Goal: Task Accomplishment & Management: Manage account settings

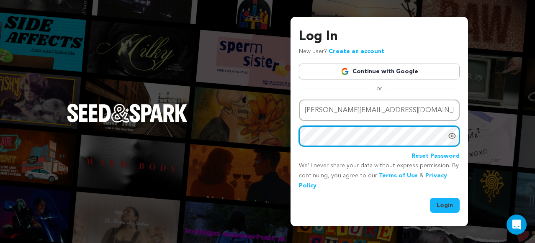
click at [430, 198] on button "Login" at bounding box center [445, 205] width 30 height 15
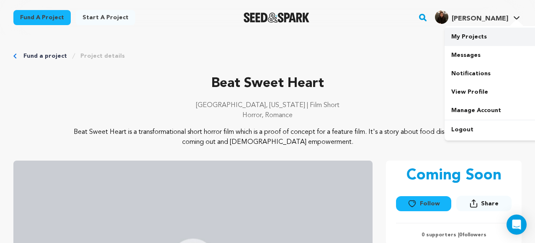
click at [469, 41] on link "My Projects" at bounding box center [491, 37] width 94 height 18
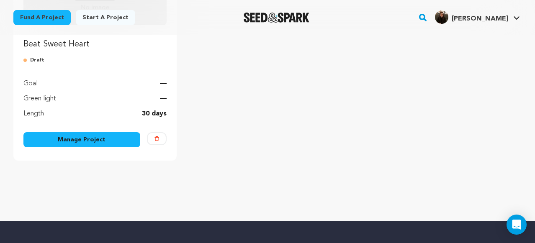
scroll to position [190, 0]
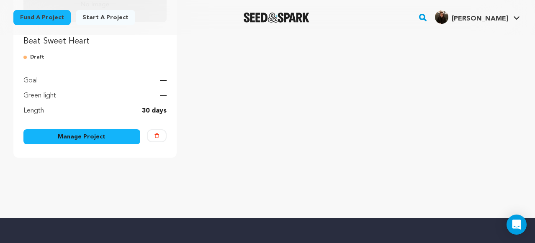
click at [94, 139] on link "Manage Project" at bounding box center [81, 136] width 117 height 15
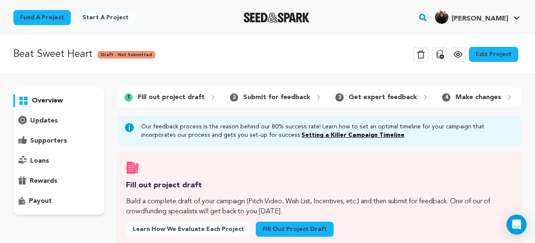
click at [496, 56] on link "Edit Project" at bounding box center [493, 54] width 49 height 15
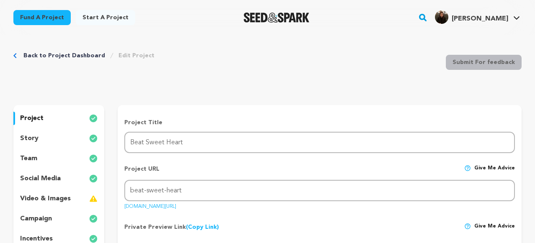
scroll to position [6, 0]
click at [41, 136] on div "story" at bounding box center [58, 137] width 91 height 13
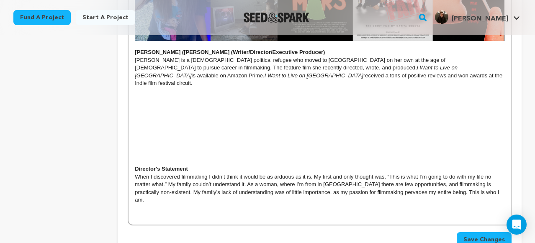
scroll to position [339, 0]
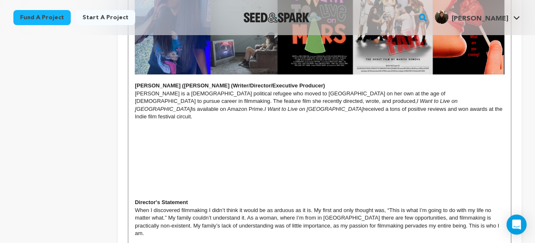
click at [229, 100] on p "Mariya is a Ukrainian political refugee who moved to US on her own at the age o…" at bounding box center [319, 105] width 369 height 31
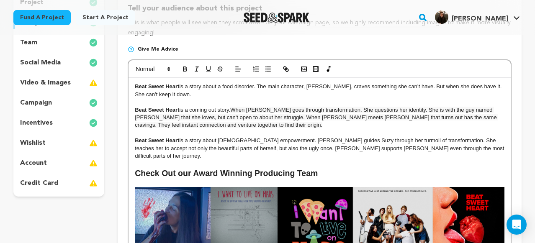
scroll to position [115, 0]
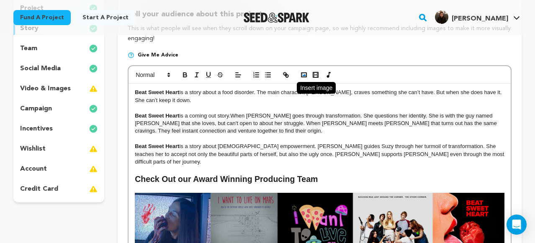
click at [304, 75] on polyline "button" at bounding box center [303, 75] width 3 height 2
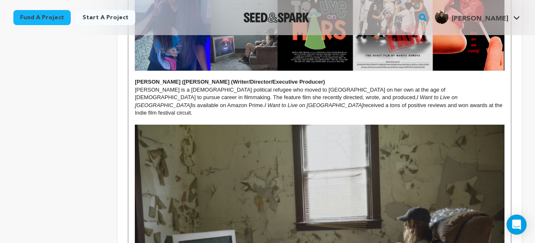
scroll to position [344, 0]
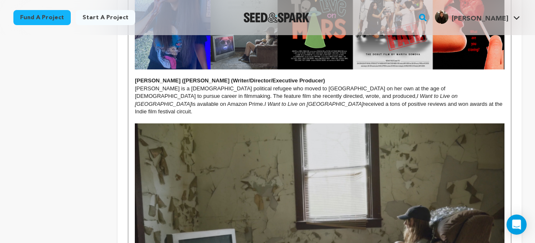
click at [331, 185] on img at bounding box center [319, 227] width 369 height 208
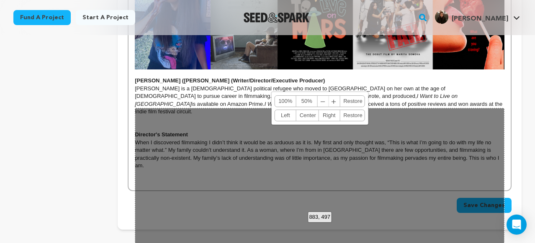
click at [225, 98] on p "Mariya is a Ukrainian political refugee who moved to US on her own at the age o…" at bounding box center [319, 100] width 369 height 31
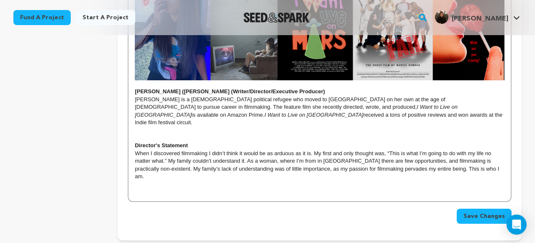
scroll to position [334, 0]
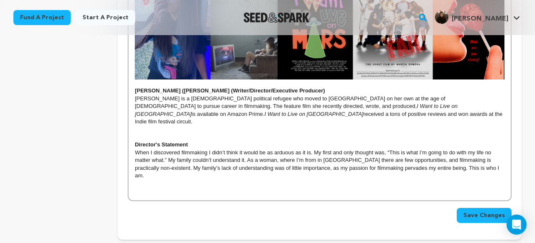
click at [134, 129] on div "Beat Sweet Heart is a story about a food disorder. The main character, Suzy, cr…" at bounding box center [319, 32] width 382 height 335
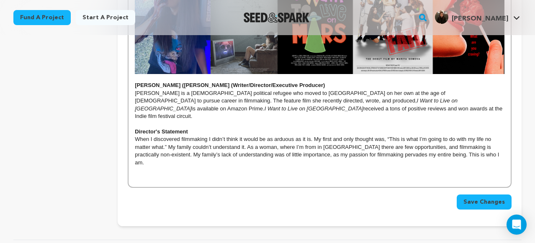
scroll to position [338, 0]
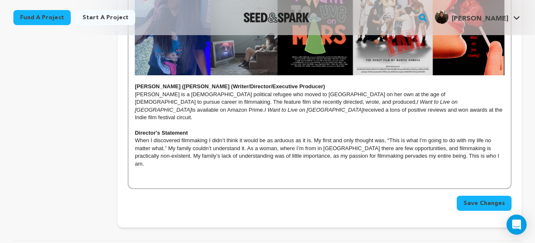
click at [228, 103] on p "Mariya is a Ukrainian political refugee who moved to US on her own at the age o…" at bounding box center [319, 106] width 369 height 31
click at [480, 139] on p "When I discovered filmmaking I didn’t think it would be as arduous as it is. My…" at bounding box center [319, 152] width 369 height 31
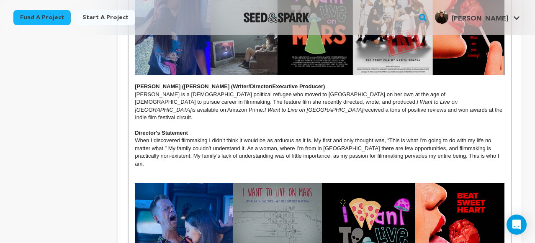
click at [319, 122] on p at bounding box center [319, 126] width 369 height 8
click at [143, 168] on p at bounding box center [319, 172] width 369 height 8
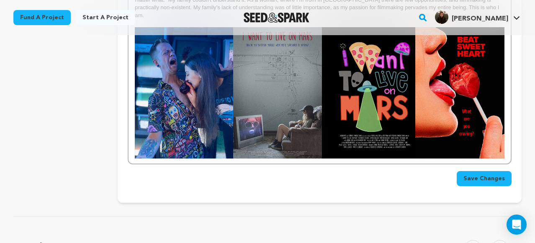
scroll to position [487, 0]
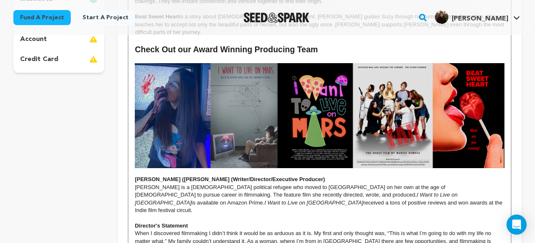
scroll to position [246, 0]
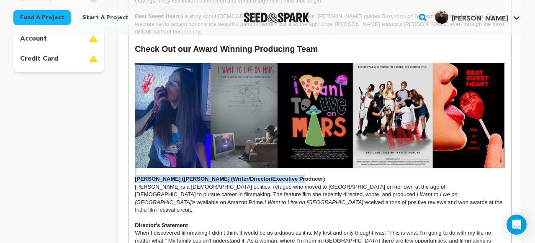
drag, startPoint x: 296, startPoint y: 169, endPoint x: 148, endPoint y: 161, distance: 148.3
click at [148, 161] on div "Beat Sweet Heart is a story about a food disorder. The main character, Suzy, cr…" at bounding box center [319, 187] width 382 height 466
copy div "[PERSON_NAME] ([PERSON_NAME] (Writer/Director/Executive Producer)"
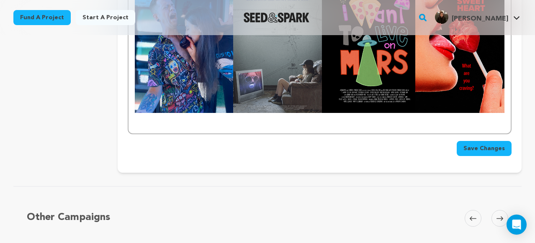
scroll to position [533, 0]
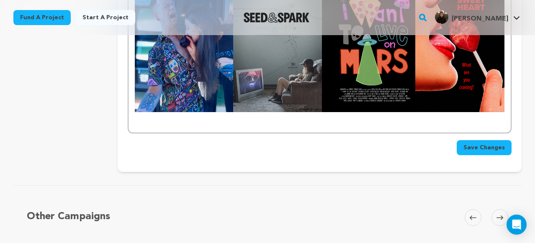
click at [141, 120] on p at bounding box center [319, 124] width 369 height 8
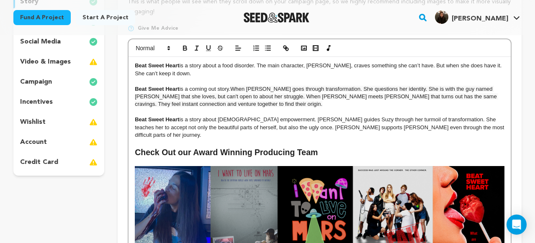
scroll to position [143, 0]
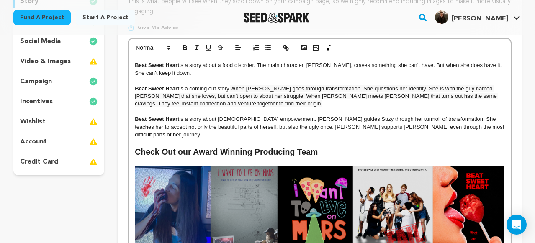
click at [295, 146] on h2 "Check Out our Award Winning Producing Team" at bounding box center [319, 152] width 369 height 12
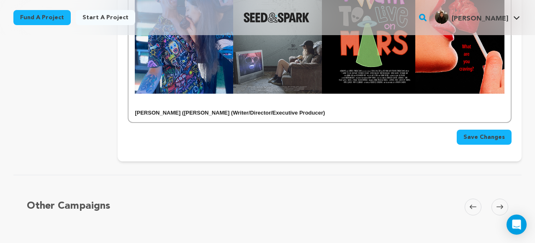
scroll to position [553, 0]
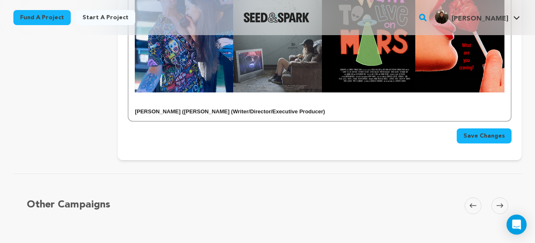
click at [197, 108] on strong "[PERSON_NAME] ([PERSON_NAME] (Writer/Director/Executive Producer)" at bounding box center [230, 111] width 190 height 6
click at [203, 108] on strong "Joe Cyrus (Writer/Director/Executive Producer)" at bounding box center [205, 111] width 141 height 6
drag, startPoint x: 203, startPoint y: 88, endPoint x: 165, endPoint y: 89, distance: 38.1
click at [165, 108] on strong "Joe Cyrus (Writer/Director/Executive Producer)" at bounding box center [205, 111] width 141 height 6
click at [264, 108] on p "[PERSON_NAME] (Executive Producer/Composer/Actor)" at bounding box center [319, 112] width 369 height 8
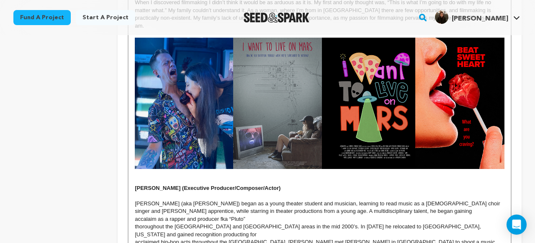
scroll to position [523, 0]
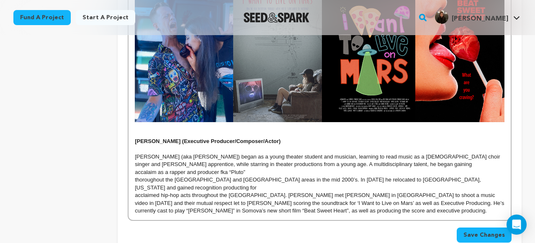
click at [137, 153] on p "Joe Cyrus (aka Joseph Ritrievi Jr) began as a young theater student and musicia…" at bounding box center [319, 160] width 369 height 15
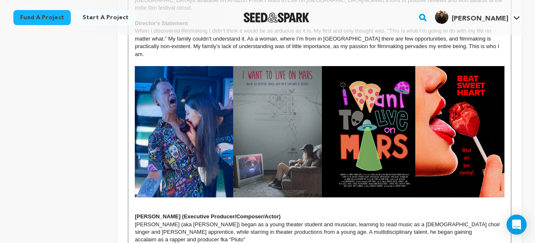
scroll to position [534, 0]
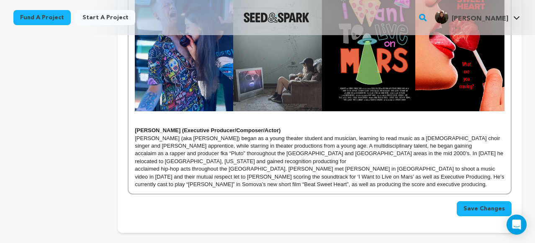
click at [135, 165] on p "acclaimed hip-hop acts throughout the West Coast. Joe met Mariya Somova in Los …" at bounding box center [319, 176] width 369 height 23
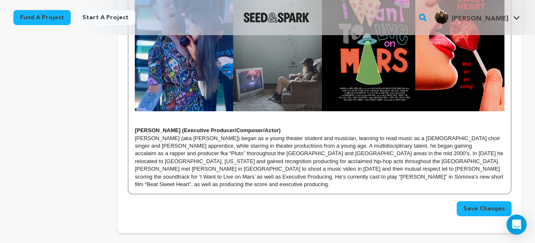
click at [411, 135] on p "Joe Cyrus (aka Joseph Ritrievi Jr) began as a young theater student and musicia…" at bounding box center [319, 162] width 369 height 54
click at [486, 135] on p "Joe Cyrus (aka Joseph Ritrievi Jr) began as a young theater student and musicia…" at bounding box center [319, 162] width 369 height 54
click at [164, 135] on p "Joe Cyrus (aka Joseph Ritrievi Jr) began as a young theater student and musicia…" at bounding box center [319, 162] width 369 height 54
click at [159, 135] on p "Joe Cyrus (aka Joseph Ritrievi Jr) began as a young theater student and musicia…" at bounding box center [319, 162] width 369 height 54
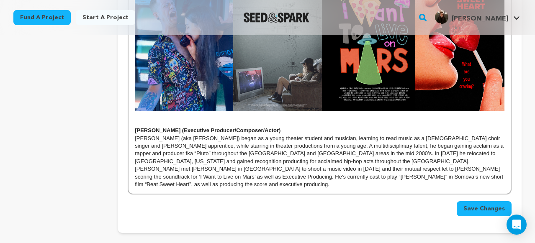
click at [482, 135] on p "Joe Cyrus (aka Joseph Ritrievi Jr) began as a young theater student and musicia…" at bounding box center [319, 162] width 369 height 54
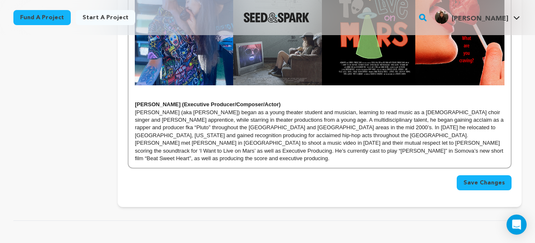
scroll to position [571, 0]
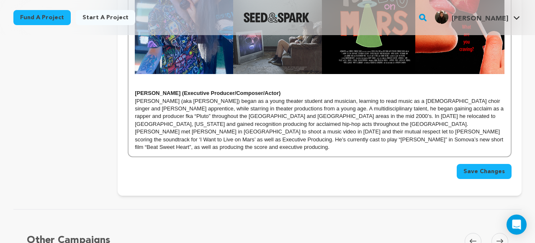
click at [484, 97] on p "[PERSON_NAME] (aka [PERSON_NAME]) began as a young theater student and musician…" at bounding box center [319, 124] width 369 height 54
click at [301, 97] on p "[PERSON_NAME] (aka [PERSON_NAME]) began as a young theater student and musician…" at bounding box center [319, 124] width 369 height 54
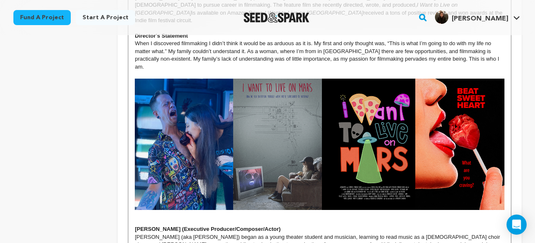
scroll to position [436, 0]
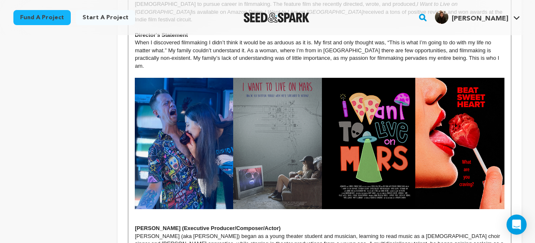
click at [134, 205] on div "Beat Sweet Heart is a story about a food disorder. The main character, Suzy, cr…" at bounding box center [319, 27] width 382 height 528
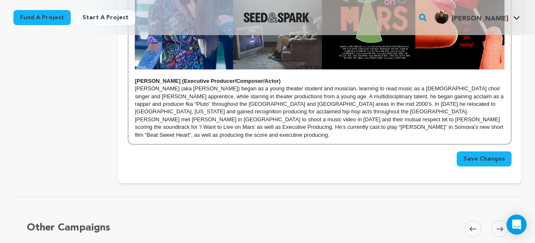
scroll to position [578, 0]
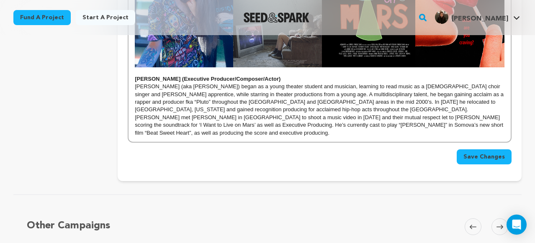
click at [333, 104] on p "[PERSON_NAME] (aka [PERSON_NAME]) began as a young theater student and musician…" at bounding box center [319, 110] width 369 height 54
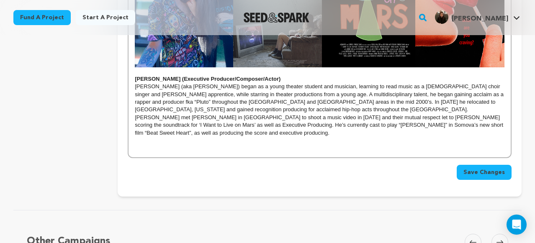
click at [488, 168] on span "Save Changes" at bounding box center [483, 172] width 41 height 8
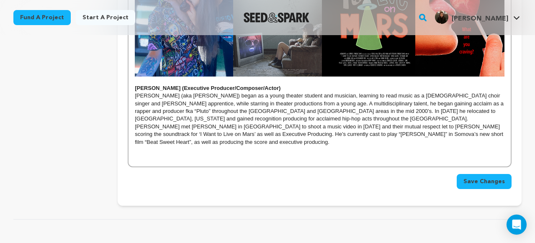
scroll to position [570, 0]
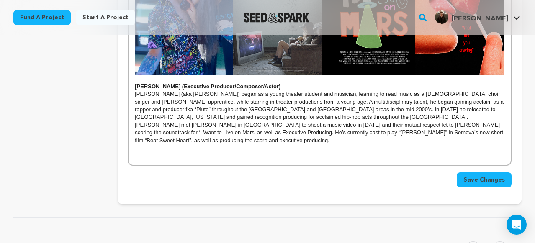
click at [335, 109] on p "[PERSON_NAME] (aka [PERSON_NAME]) began as a young theater student and musician…" at bounding box center [319, 117] width 369 height 54
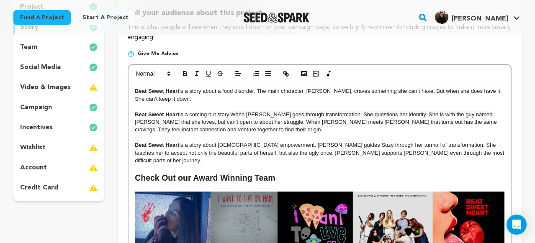
scroll to position [104, 0]
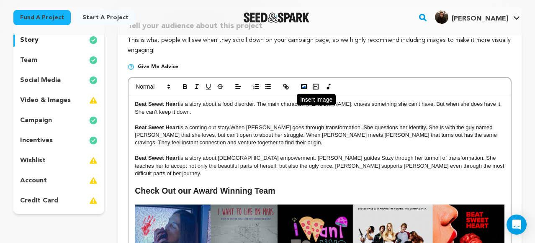
click at [300, 86] on icon "button" at bounding box center [304, 87] width 8 height 8
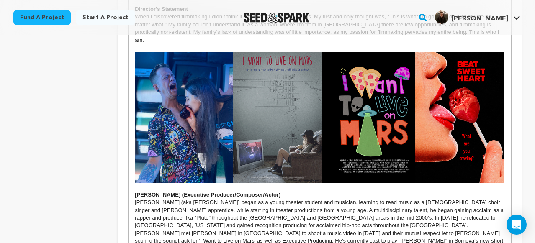
scroll to position [463, 0]
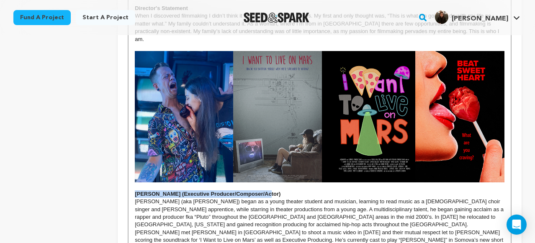
drag, startPoint x: 266, startPoint y: 172, endPoint x: 138, endPoint y: 167, distance: 128.1
click at [138, 190] on p "[PERSON_NAME] (Executive Producer/Composer/Actor)" at bounding box center [319, 194] width 369 height 8
copy strong "[PERSON_NAME] (Executive Producer/Composer/Actor)"
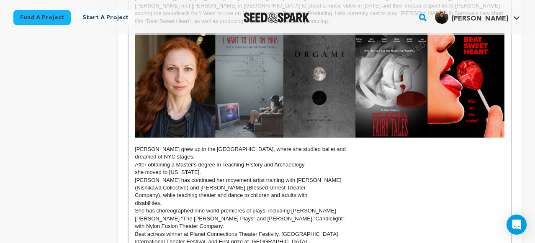
scroll to position [691, 0]
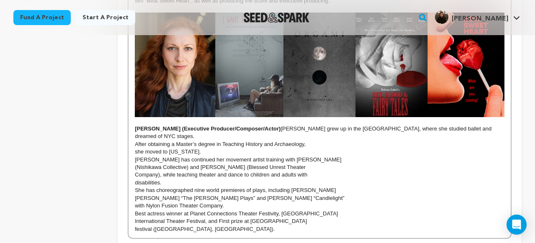
scroll to position [712, 0]
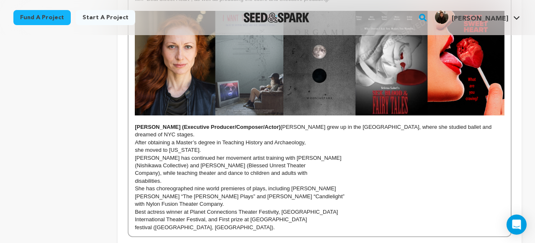
click at [162, 124] on strong "[PERSON_NAME] (Executive Producer/Composer/Actor)" at bounding box center [208, 127] width 146 height 6
drag, startPoint x: 190, startPoint y: 95, endPoint x: 165, endPoint y: 96, distance: 25.1
click at [165, 124] on strong "Tatyan Kot (Executive Producer/Composer/Actor)" at bounding box center [208, 127] width 146 height 6
drag, startPoint x: 234, startPoint y: 96, endPoint x: 190, endPoint y: 97, distance: 43.5
click at [190, 124] on strong "Tatyan Kot (Producer/Composer/Actor)" at bounding box center [194, 127] width 119 height 6
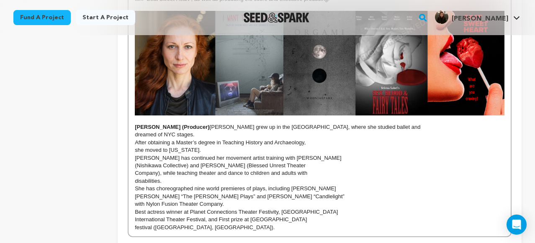
click at [210, 124] on span "Tatyana Kot grew up in the Soviet Union, where she studied ballet and" at bounding box center [315, 127] width 211 height 6
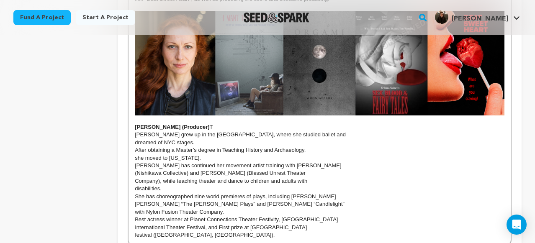
click at [135, 139] on span "dreamed of NYC stages." at bounding box center [164, 142] width 59 height 6
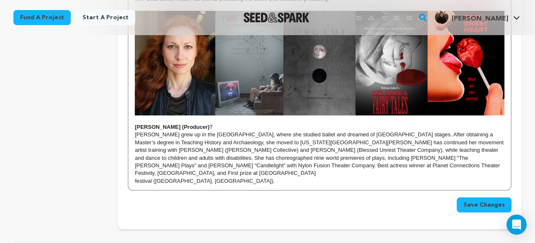
click at [136, 177] on p "festival (Zurich, Switzerland)." at bounding box center [319, 181] width 369 height 8
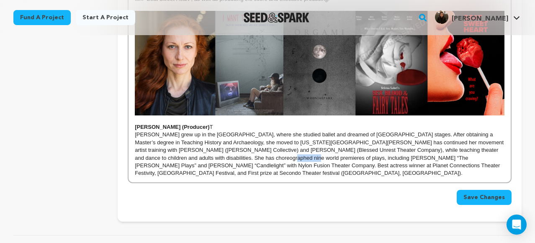
drag, startPoint x: 215, startPoint y: 127, endPoint x: 235, endPoint y: 126, distance: 20.5
click at [235, 131] on span "[PERSON_NAME] grew up in the [GEOGRAPHIC_DATA], where she studied ballet and dr…" at bounding box center [320, 153] width 370 height 45
copy span "NIgro's"
click at [274, 135] on span "[PERSON_NAME] grew up in the [GEOGRAPHIC_DATA], where she studied ballet and dr…" at bounding box center [320, 153] width 370 height 45
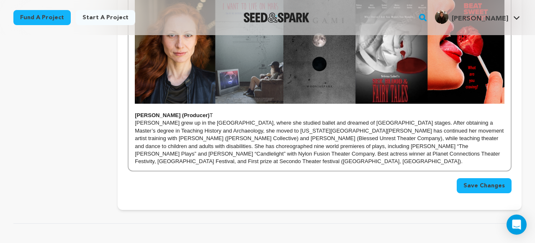
click at [171, 129] on p "[PERSON_NAME] grew up in the [GEOGRAPHIC_DATA], where she studied ballet and dr…" at bounding box center [319, 142] width 369 height 46
click at [200, 112] on p "Tatyan Kot (Producer) T" at bounding box center [319, 116] width 369 height 8
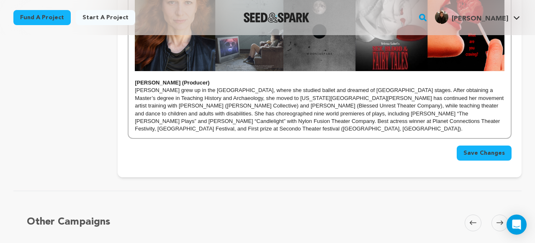
scroll to position [758, 0]
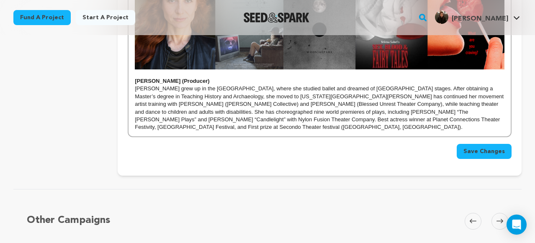
click at [180, 99] on p "[PERSON_NAME] grew up in the [GEOGRAPHIC_DATA], where she studied ballet and dr…" at bounding box center [319, 108] width 369 height 46
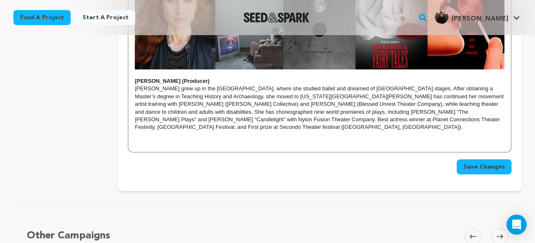
click at [476, 163] on span "Save Changes" at bounding box center [483, 167] width 41 height 8
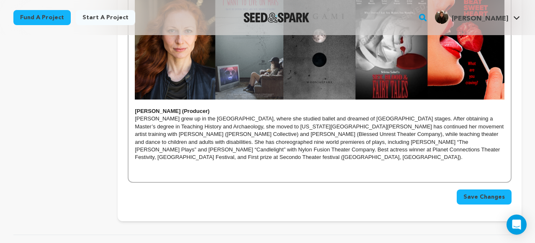
scroll to position [734, 0]
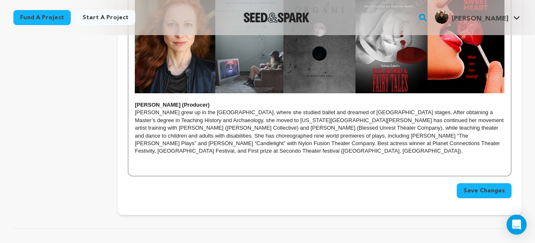
click at [140, 155] on p at bounding box center [319, 159] width 369 height 8
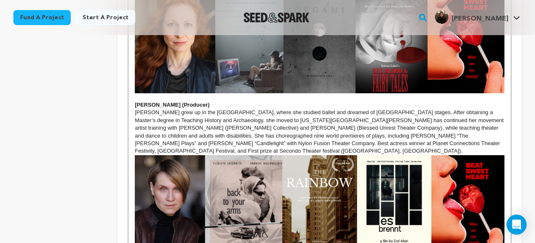
click at [362, 169] on img at bounding box center [319, 207] width 369 height 105
click at [500, 115] on p "[PERSON_NAME] grew up in the [GEOGRAPHIC_DATA], where she studied ballet and dr…" at bounding box center [319, 132] width 369 height 46
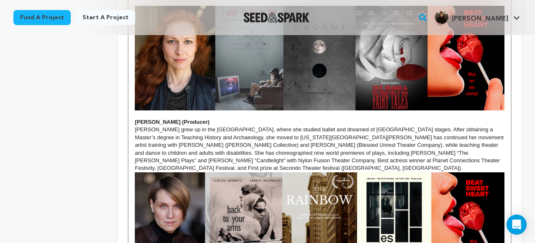
scroll to position [718, 0]
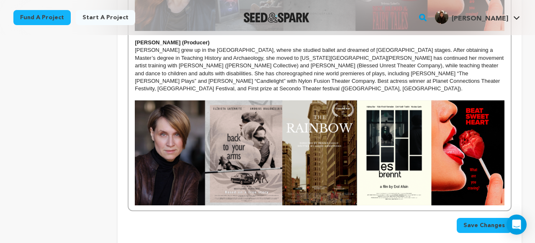
scroll to position [785, 0]
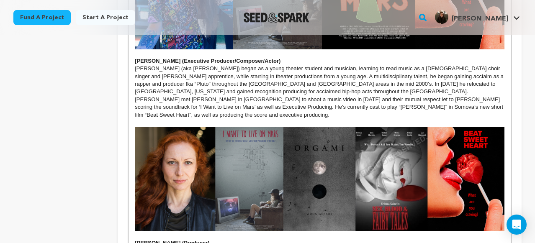
scroll to position [594, 0]
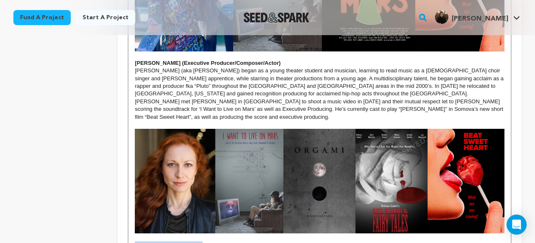
drag, startPoint x: 205, startPoint y: 215, endPoint x: 135, endPoint y: 211, distance: 70.4
click at [135, 241] on p "[PERSON_NAME] (Producer)" at bounding box center [319, 245] width 369 height 8
copy strong "[PERSON_NAME] (Producer)"
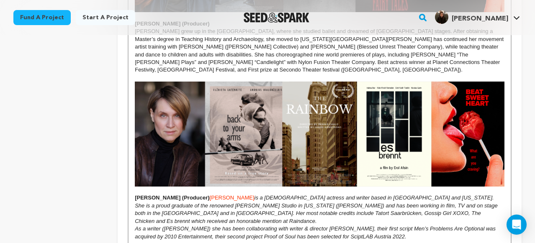
scroll to position [809, 0]
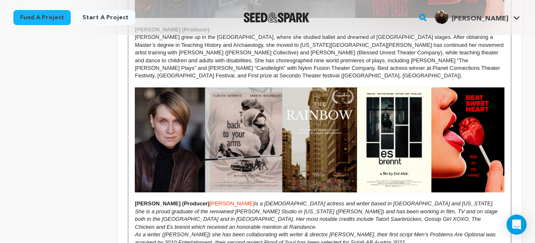
click at [162, 200] on strong "[PERSON_NAME] (Producer)" at bounding box center [172, 203] width 74 height 6
drag, startPoint x: 305, startPoint y: 174, endPoint x: 228, endPoint y: 174, distance: 77.0
click at [228, 200] on span "SANDRA MAREN SCHNEIDER" at bounding box center [232, 203] width 45 height 6
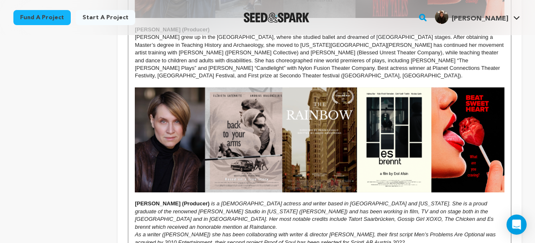
drag, startPoint x: 440, startPoint y: 205, endPoint x: 229, endPoint y: 170, distance: 214.4
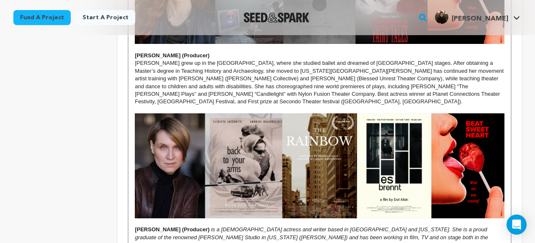
scroll to position [786, 0]
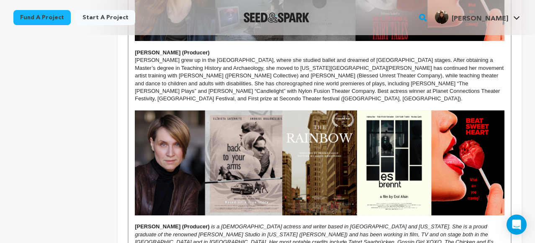
drag, startPoint x: 448, startPoint y: 230, endPoint x: 228, endPoint y: 197, distance: 222.5
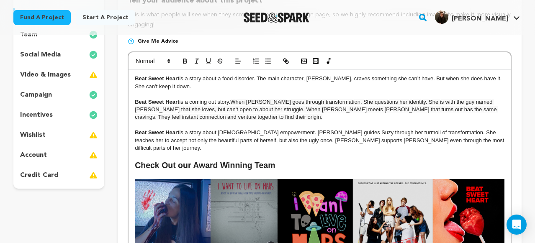
scroll to position [71, 0]
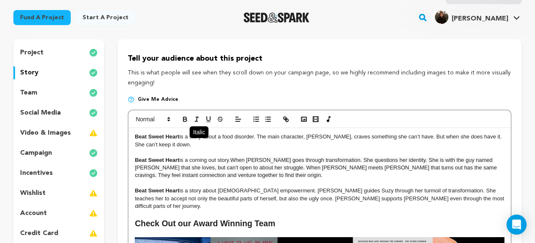
click at [197, 120] on icon "button" at bounding box center [197, 119] width 8 height 8
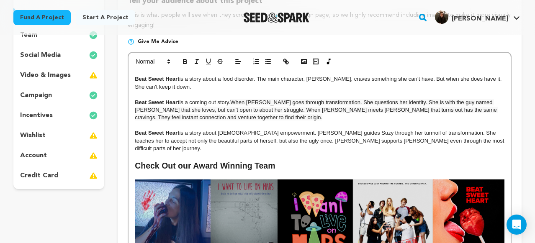
scroll to position [123, 0]
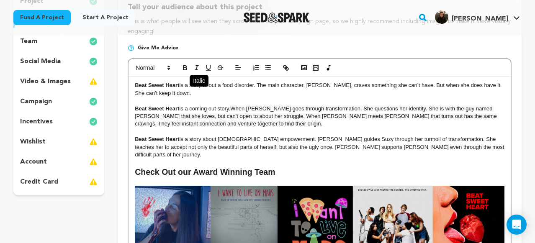
click at [197, 66] on line "button" at bounding box center [197, 66] width 3 height 0
click at [151, 69] on span at bounding box center [152, 68] width 41 height 10
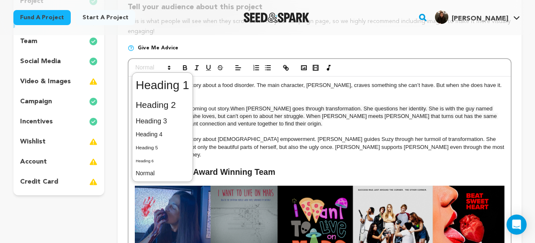
click at [256, 145] on p "Beat Sweet Heart is a story about female empowerment. Veronika guides Suzy thro…" at bounding box center [319, 147] width 369 height 23
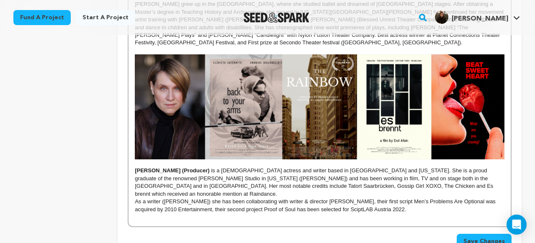
scroll to position [844, 0]
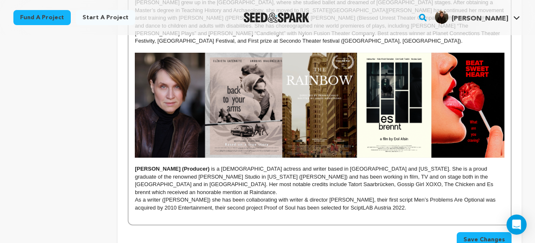
click at [136, 196] on p "As a writer (Sandra Gordon-Schneider) she has been collaborating with writer & …" at bounding box center [319, 203] width 369 height 15
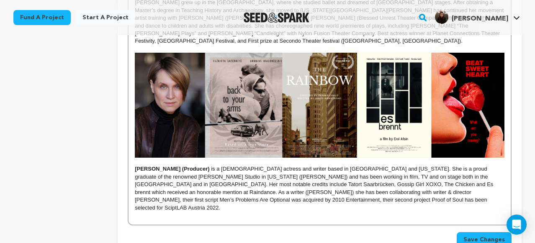
click at [497, 236] on span "Save Changes" at bounding box center [483, 240] width 41 height 8
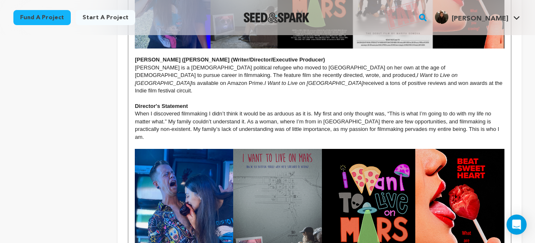
scroll to position [365, 0]
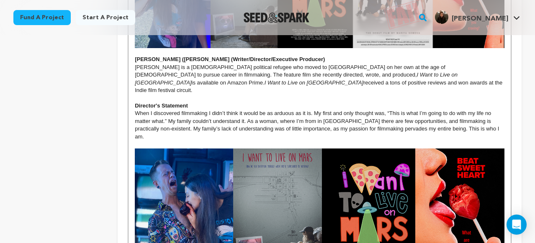
click at [238, 73] on p "Mariya is a Ukrainian political refugee who moved to US on her own at the age o…" at bounding box center [319, 79] width 369 height 31
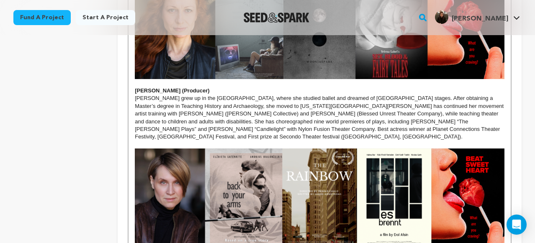
scroll to position [909, 0]
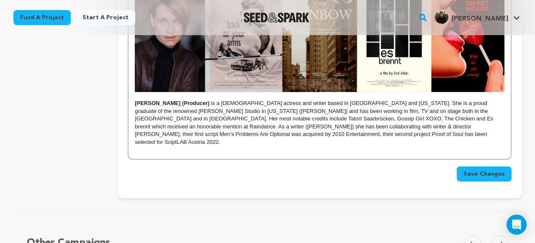
click at [407, 104] on p "Sandra Maren Schneider (Producer) is a German-American actress and writer based…" at bounding box center [319, 123] width 369 height 46
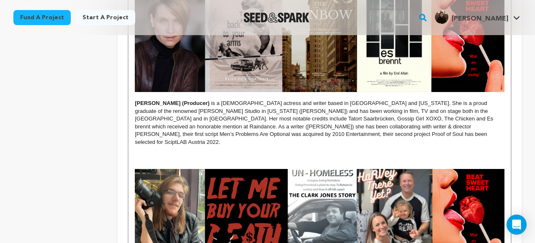
click at [356, 154] on p at bounding box center [319, 158] width 369 height 8
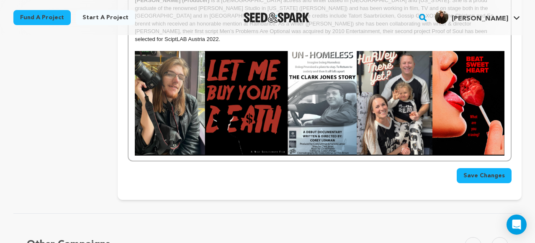
scroll to position [1014, 0]
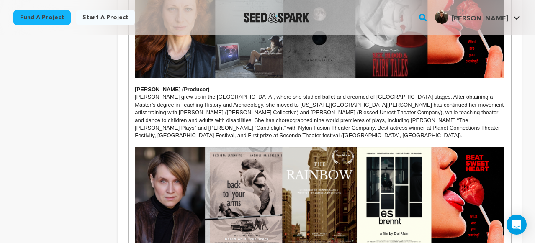
scroll to position [865, 0]
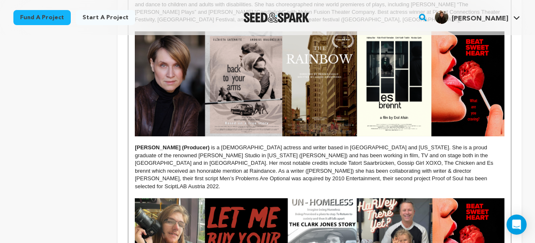
drag, startPoint x: 227, startPoint y: 116, endPoint x: 133, endPoint y: 118, distance: 93.7
copy strong "[PERSON_NAME] (Producer)"
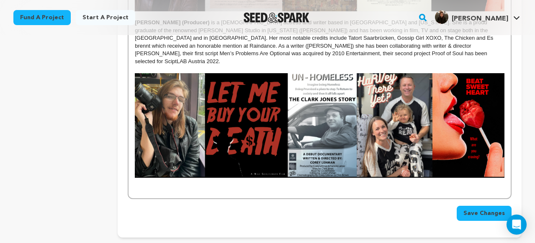
scroll to position [991, 0]
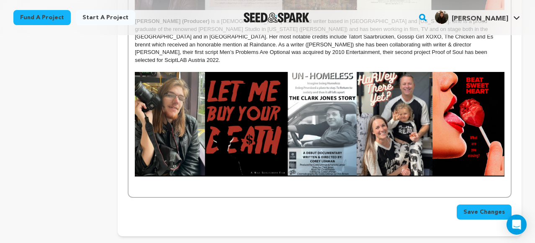
click at [147, 184] on p at bounding box center [319, 188] width 369 height 8
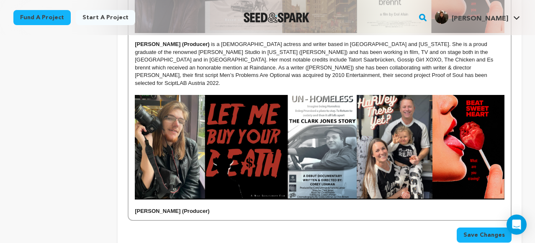
scroll to position [969, 0]
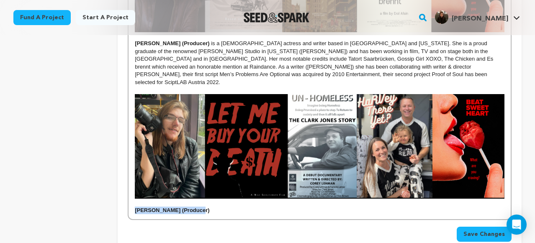
drag, startPoint x: 198, startPoint y: 171, endPoint x: 133, endPoint y: 172, distance: 65.3
click at [207, 207] on p "[PERSON_NAME] (Producer)" at bounding box center [319, 211] width 369 height 8
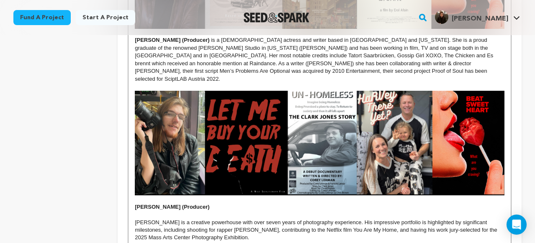
scroll to position [983, 0]
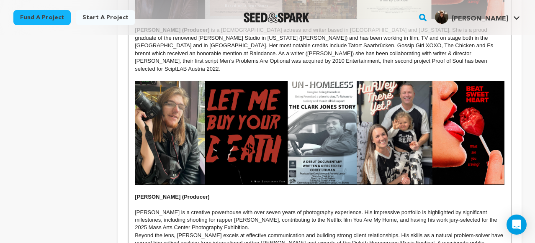
click at [136, 209] on p "Corey Lehman is a creative powerhouse with over seven years of photography expe…" at bounding box center [319, 220] width 369 height 23
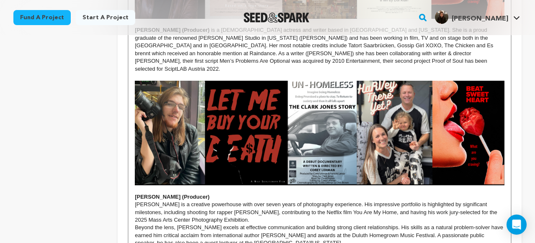
click at [136, 224] on p "Beyond the lens, Corey excels at effective communication and building strong cl…" at bounding box center [319, 235] width 369 height 23
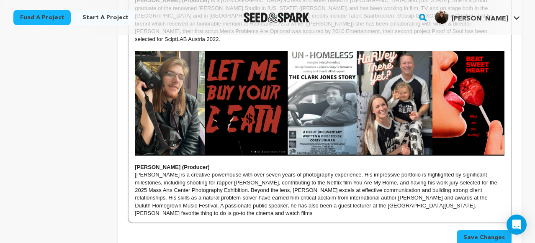
scroll to position [1013, 0]
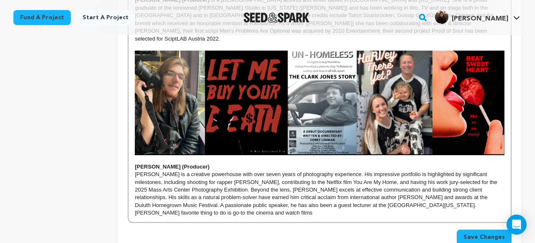
click at [135, 171] on p "[PERSON_NAME] is a creative powerhouse with over seven years of photography exp…" at bounding box center [319, 194] width 369 height 46
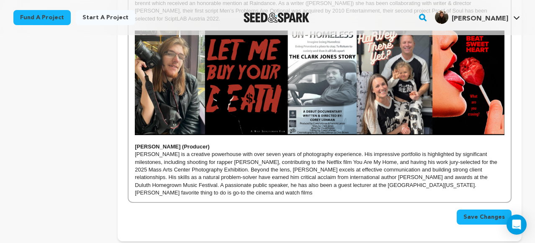
scroll to position [1039, 0]
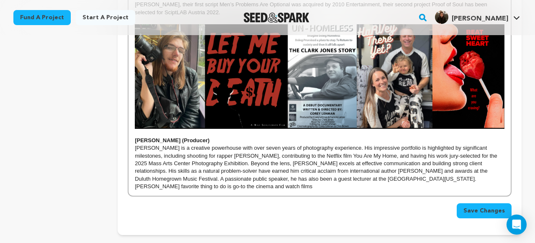
click at [491, 207] on span "Save Changes" at bounding box center [483, 211] width 41 height 8
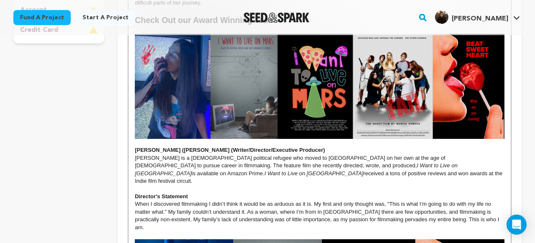
scroll to position [325, 0]
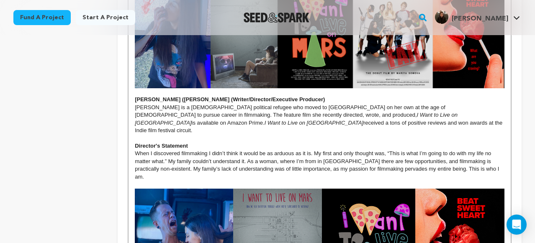
click at [228, 112] on p "Mariya is a Ukrainian political refugee who moved to US on her own at the age o…" at bounding box center [319, 119] width 369 height 31
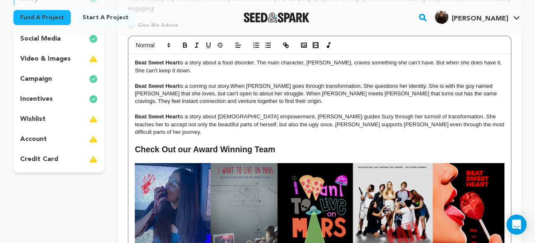
scroll to position [145, 0]
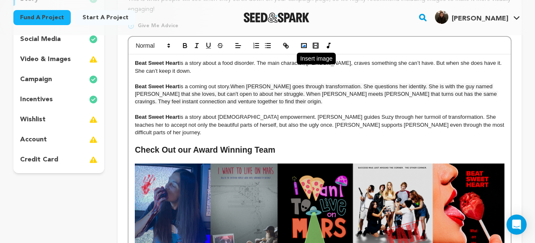
click at [305, 46] on polyline "button" at bounding box center [303, 46] width 3 height 2
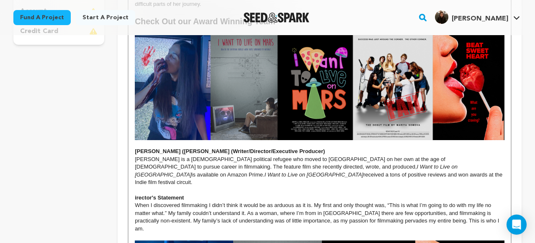
scroll to position [274, 0]
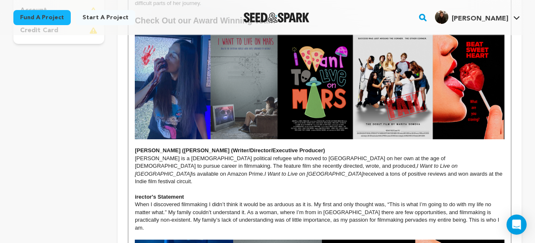
click at [228, 166] on p "Mariya is a Ukrainian political refugee who moved to US on her own at the age o…" at bounding box center [319, 170] width 369 height 31
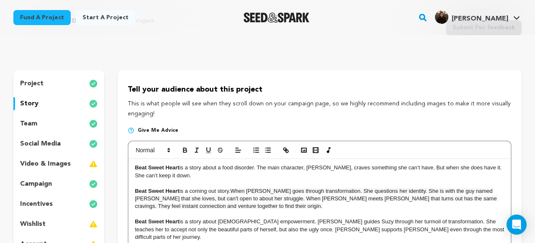
scroll to position [41, 0]
click at [305, 152] on rect "button" at bounding box center [303, 150] width 5 height 4
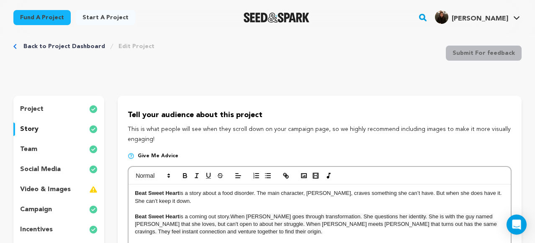
scroll to position [8, 0]
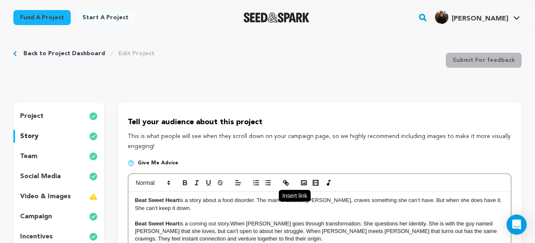
click at [288, 182] on icon "button" at bounding box center [286, 183] width 8 height 8
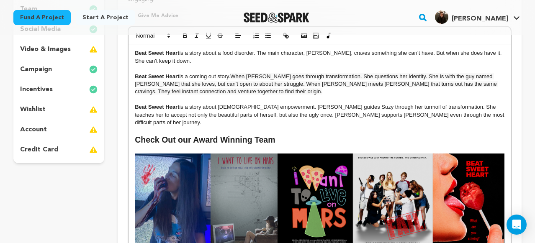
scroll to position [146, 0]
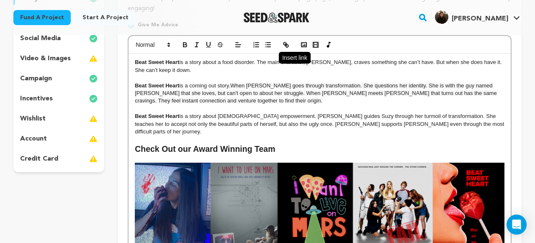
click at [288, 46] on icon "button" at bounding box center [286, 45] width 3 height 3
click at [314, 46] on rect "button" at bounding box center [313, 46] width 1 height 0
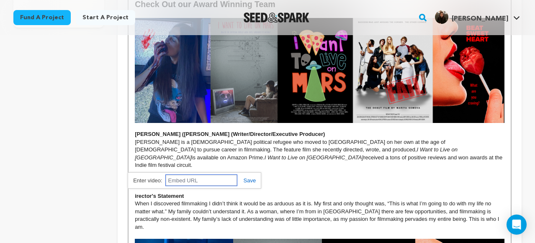
scroll to position [291, 0]
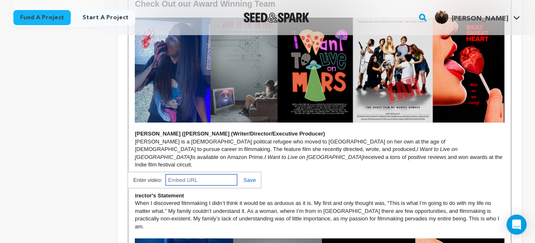
paste input "https://www.youtube.com/watch?v=u2YEW5MOF64"
click at [252, 180] on link at bounding box center [246, 180] width 19 height 6
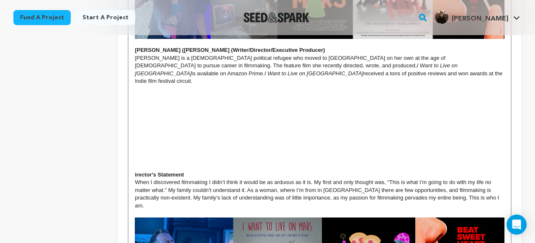
scroll to position [375, 0]
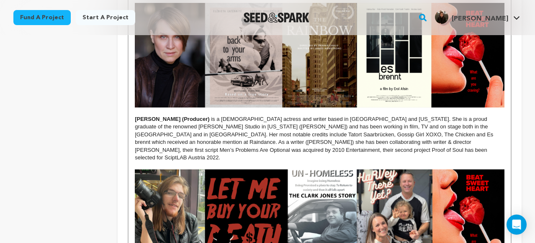
scroll to position [973, 0]
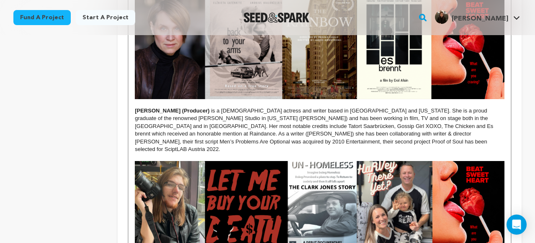
click at [411, 110] on p "Sandra Maren Schneider (Producer) is a German-American actress and writer based…" at bounding box center [319, 130] width 369 height 46
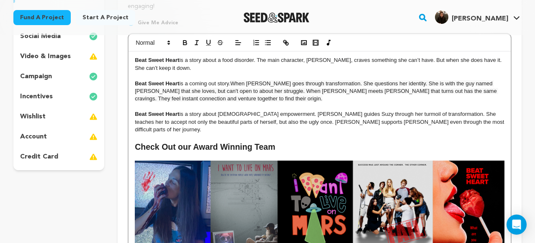
scroll to position [145, 0]
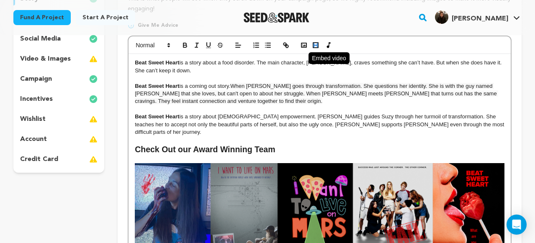
click at [314, 45] on rect "button" at bounding box center [315, 45] width 3 height 1
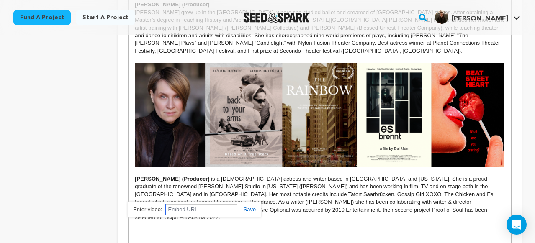
scroll to position [905, 0]
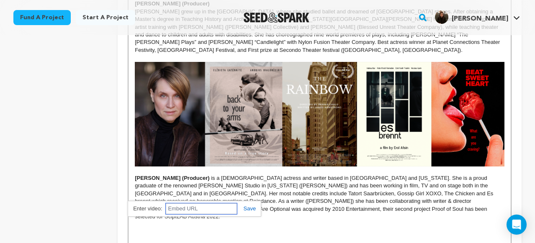
paste input "https://www.youtube.com/watch?v=wGfaBHQj0Hw"
type input "https://www.youtube.com/watch?v=wGfaBHQj0Hw"
click at [250, 208] on link at bounding box center [246, 208] width 19 height 6
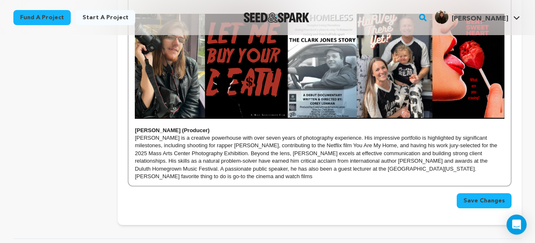
scroll to position [1191, 0]
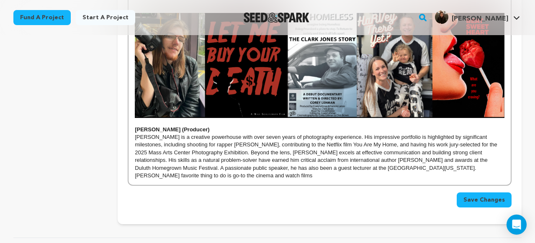
click at [497, 196] on span "Save Changes" at bounding box center [483, 200] width 41 height 8
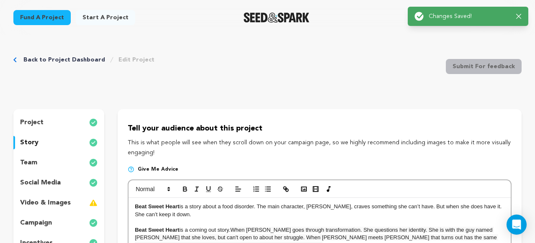
scroll to position [0, 0]
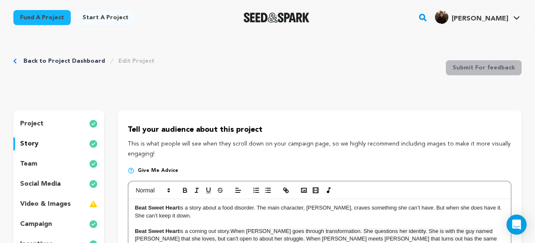
click at [67, 59] on link "Back to Project Dashboard" at bounding box center [64, 61] width 82 height 8
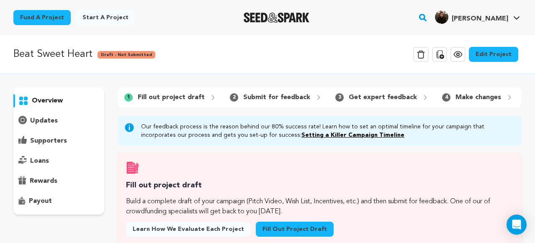
click at [459, 56] on icon at bounding box center [457, 54] width 3 height 3
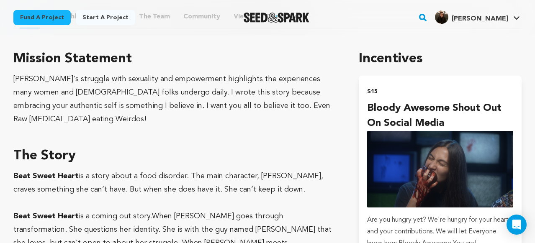
scroll to position [411, 0]
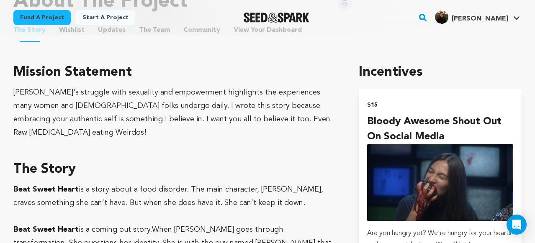
click at [209, 108] on div "[PERSON_NAME]'s struggle with sexuality and empowerment highlights the experien…" at bounding box center [175, 113] width 325 height 54
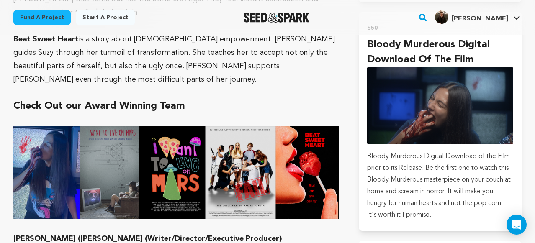
scroll to position [693, 0]
